Goal: Information Seeking & Learning: Compare options

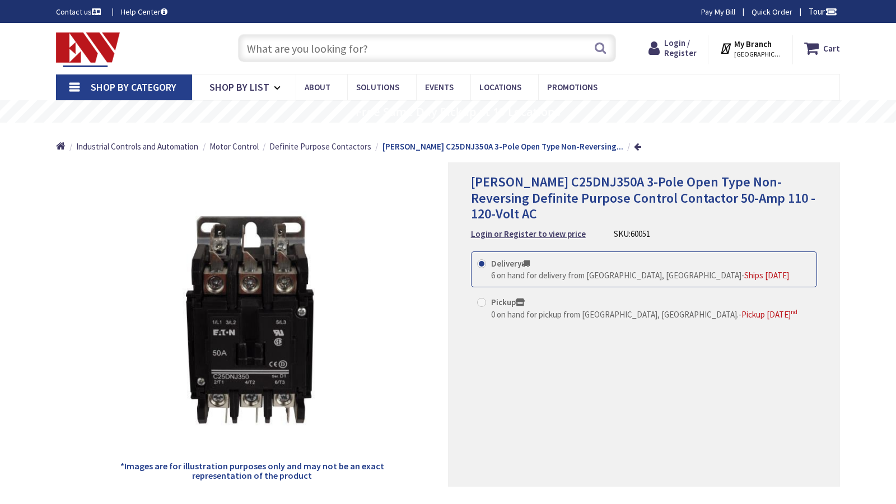
type input "[GEOGRAPHIC_DATA], [GEOGRAPHIC_DATA]"
